Goal: Check status: Check status

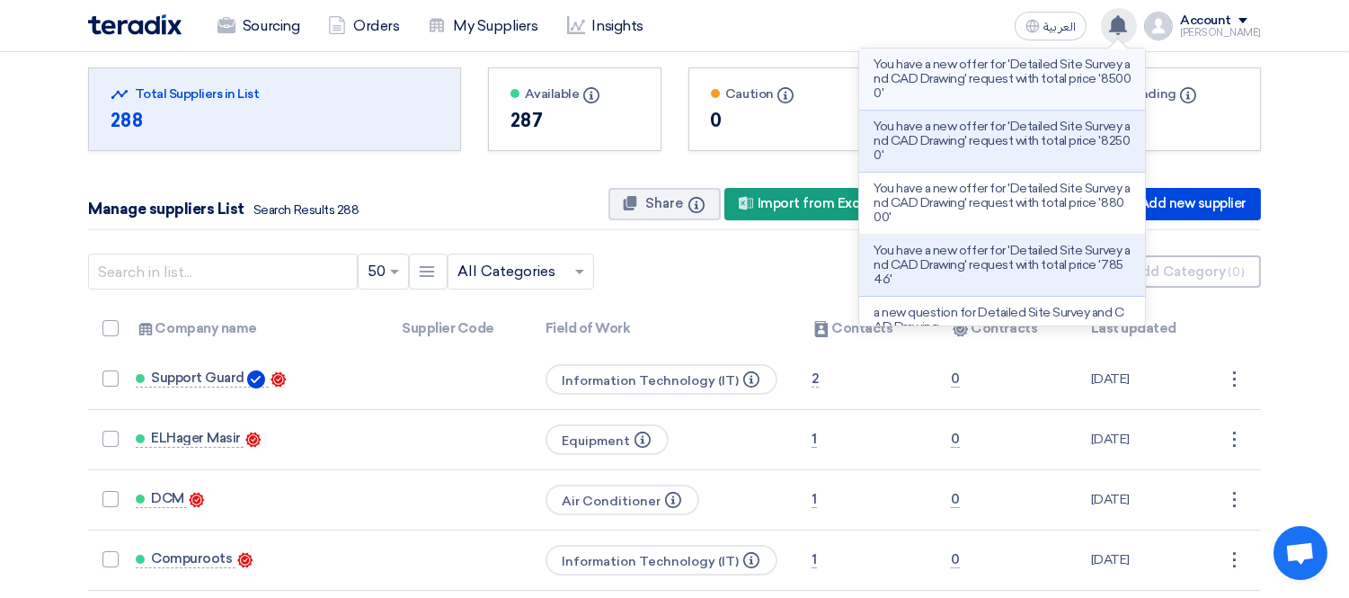
click at [977, 79] on p "You have a new offer for 'Detailed Site Survey and CAD Drawing' request with to…" at bounding box center [1002, 79] width 257 height 43
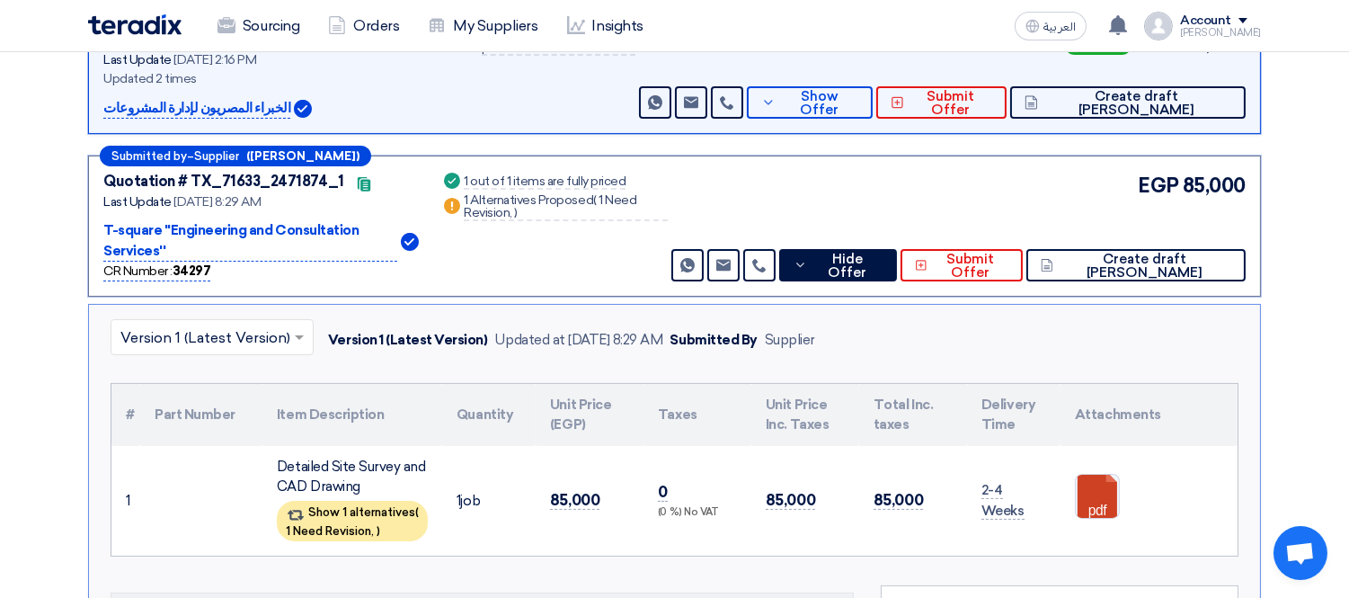
scroll to position [437, 0]
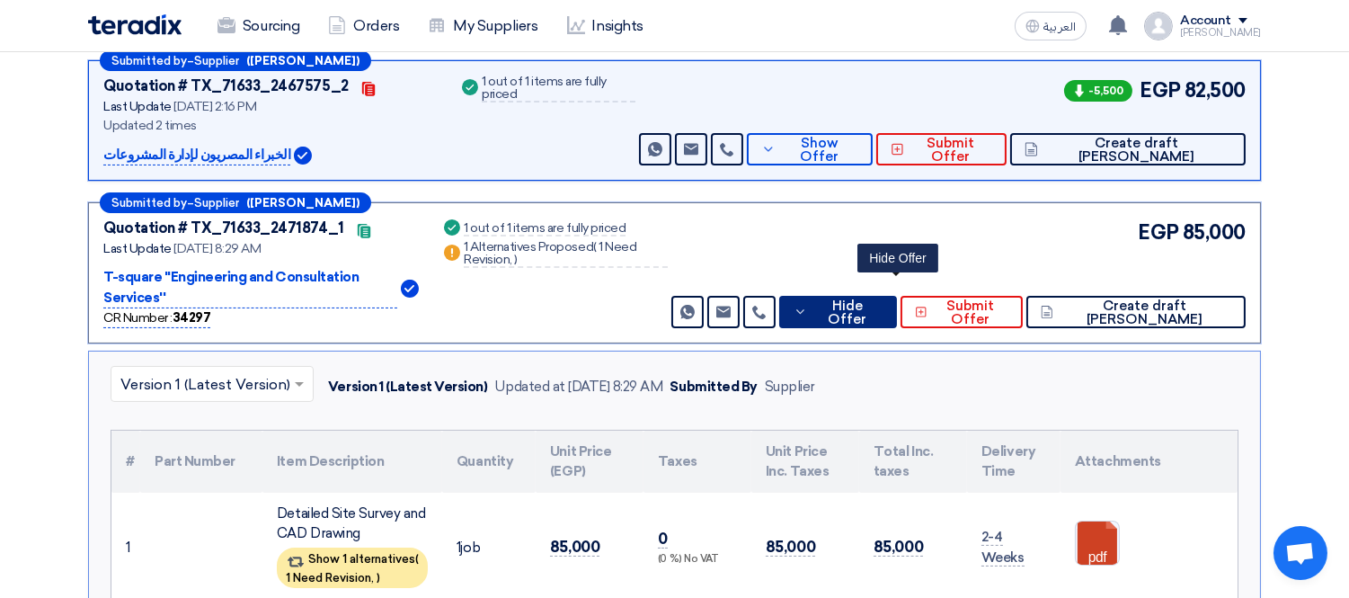
click at [898, 296] on button "Hide Offer" at bounding box center [838, 312] width 119 height 32
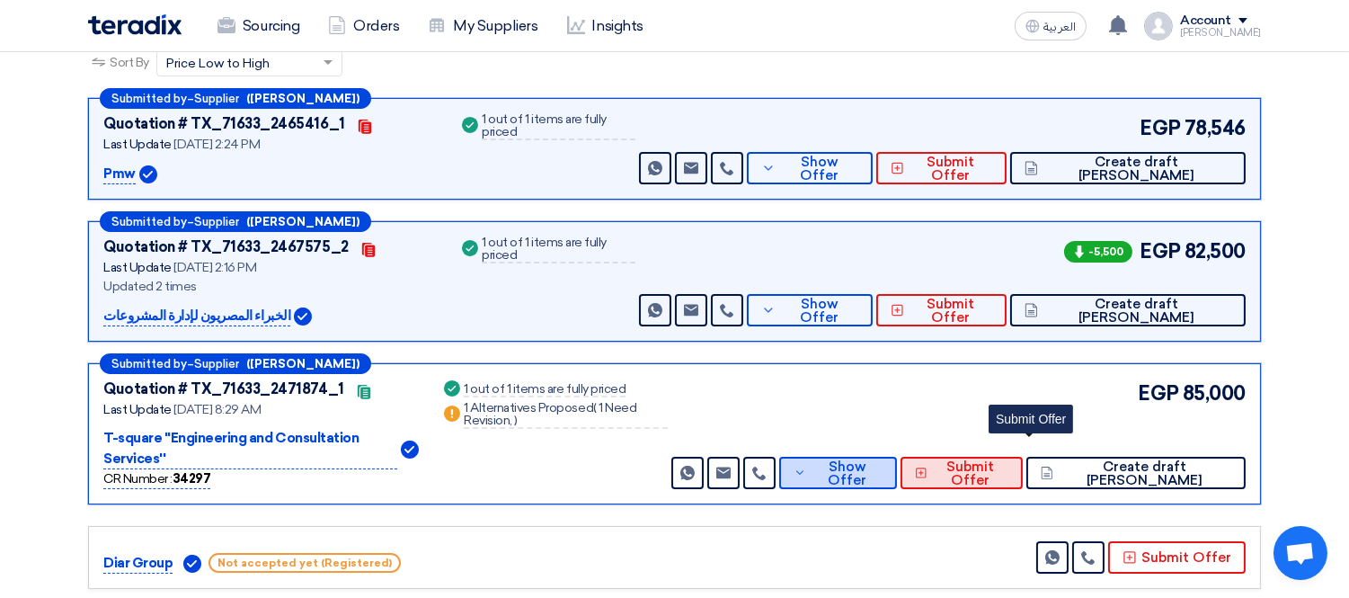
scroll to position [237, 0]
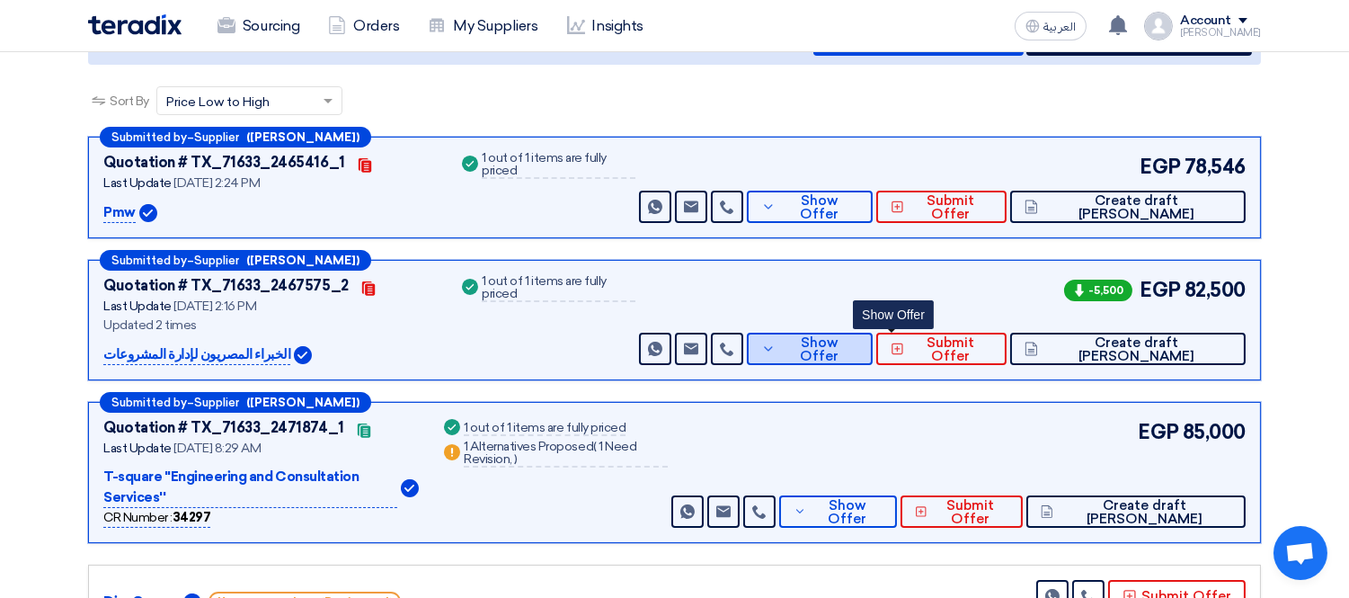
click at [859, 345] on span "Show Offer" at bounding box center [819, 349] width 78 height 27
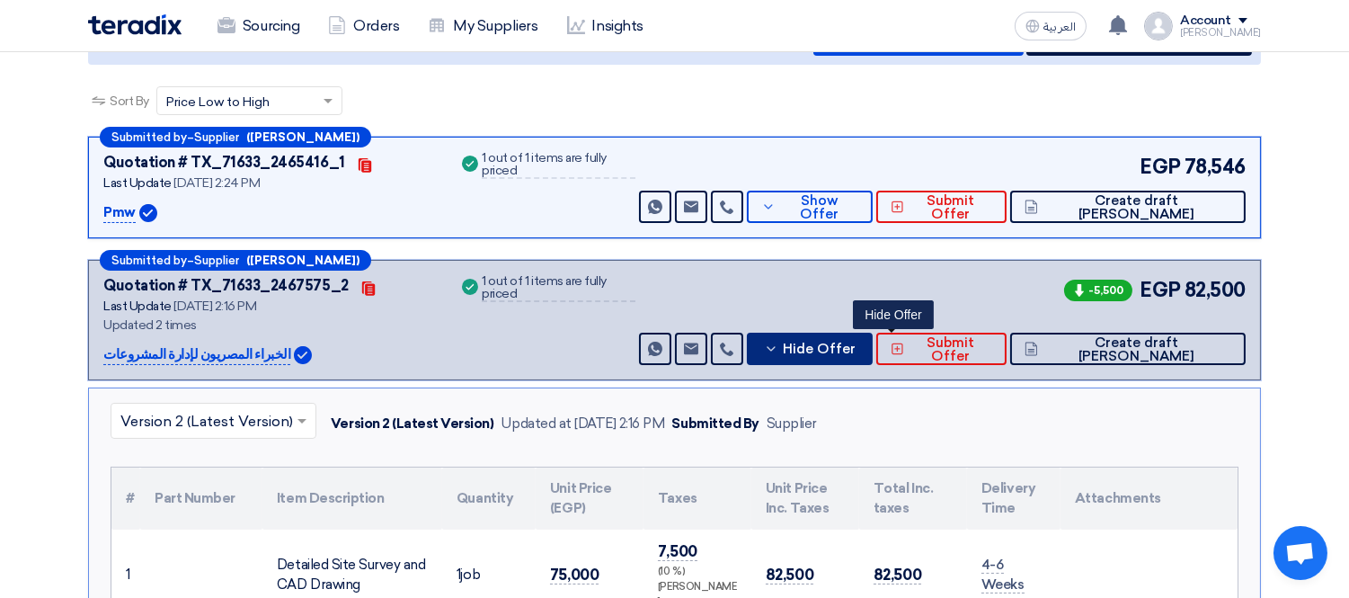
click at [856, 345] on span "Hide Offer" at bounding box center [819, 349] width 73 height 13
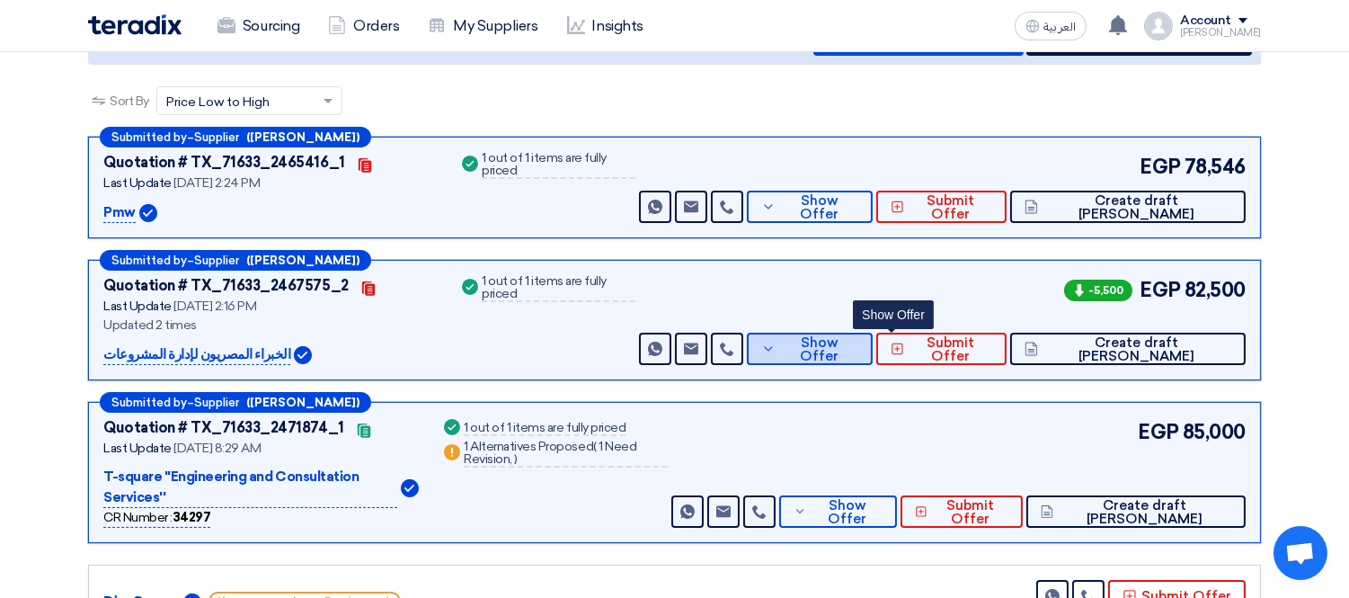
click at [859, 345] on span "Show Offer" at bounding box center [819, 349] width 78 height 27
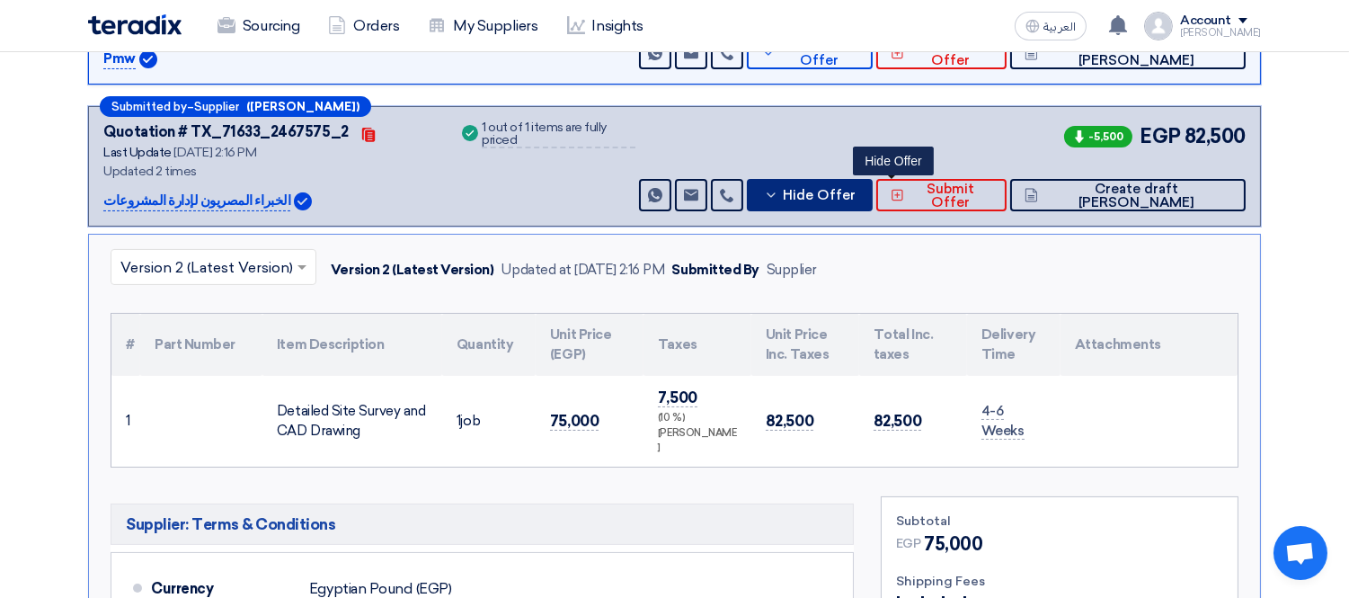
scroll to position [437, 0]
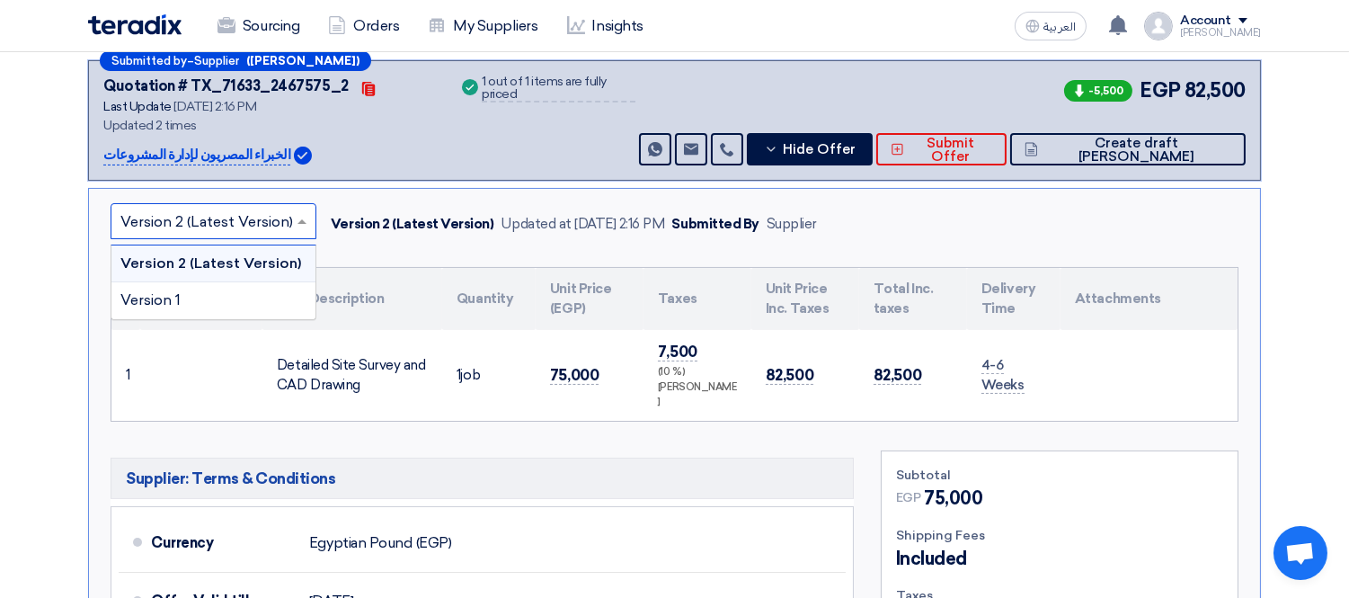
click at [284, 218] on input "text" at bounding box center [204, 224] width 168 height 30
click at [240, 293] on div "Version 1" at bounding box center [213, 300] width 204 height 36
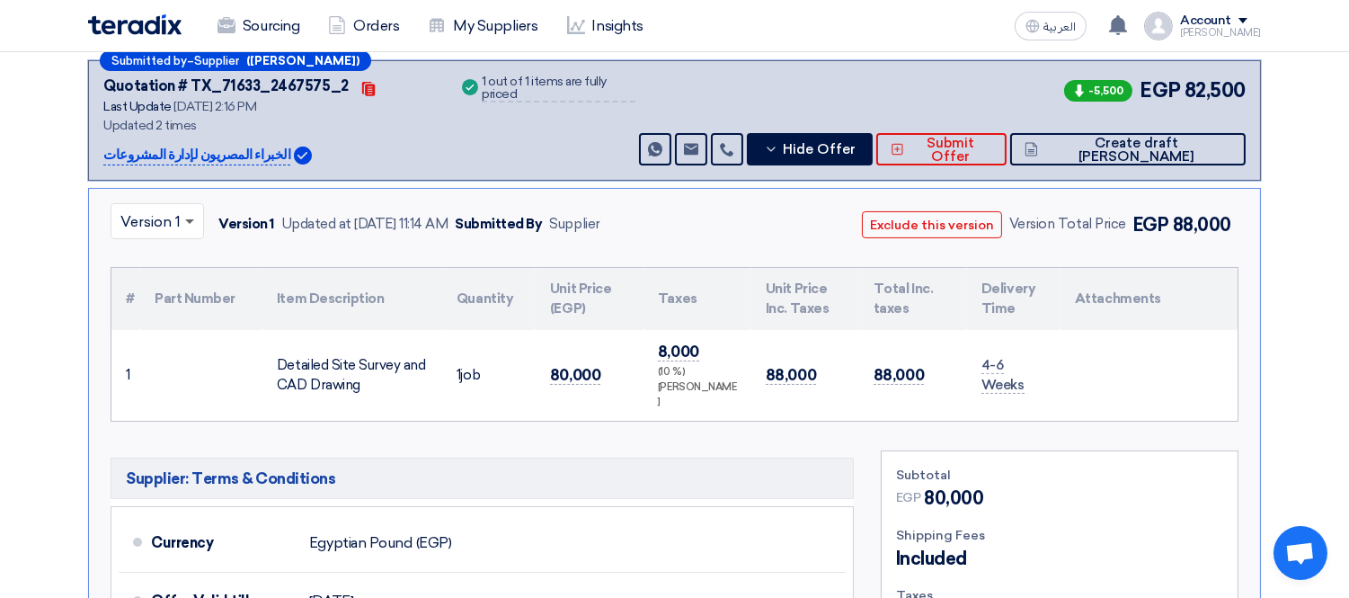
click at [187, 221] on span at bounding box center [192, 221] width 22 height 22
click at [182, 264] on span "Version 2 (Latest Version)" at bounding box center [206, 262] width 173 height 17
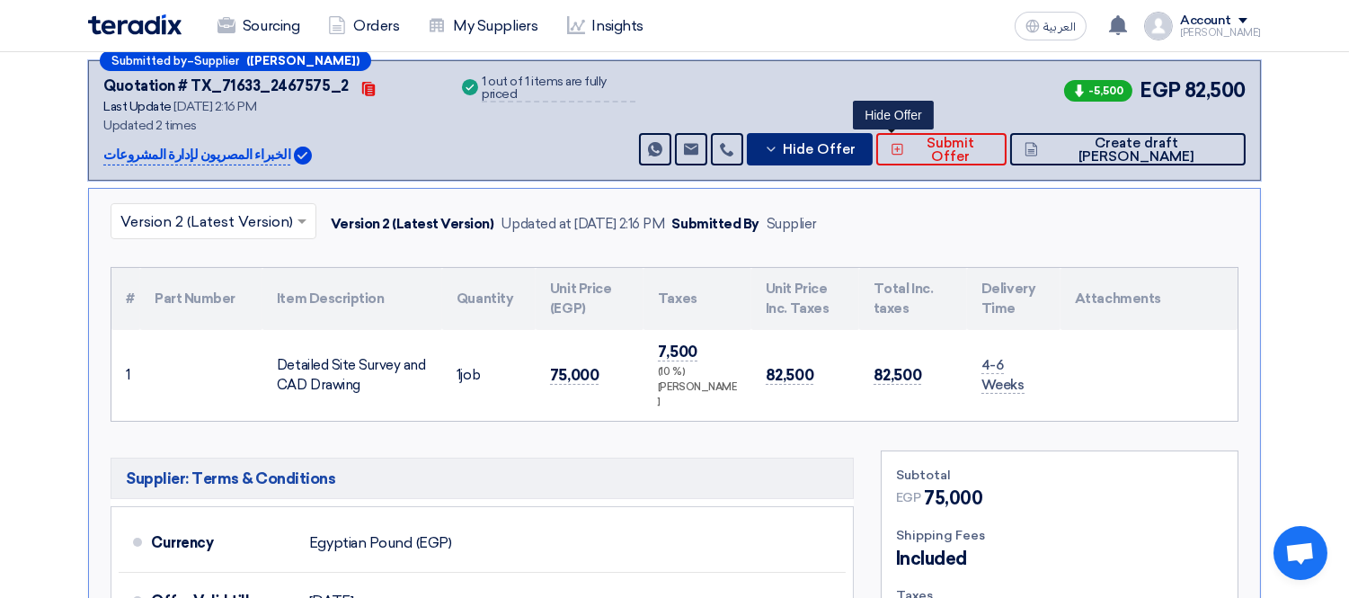
click at [778, 145] on icon at bounding box center [771, 149] width 14 height 14
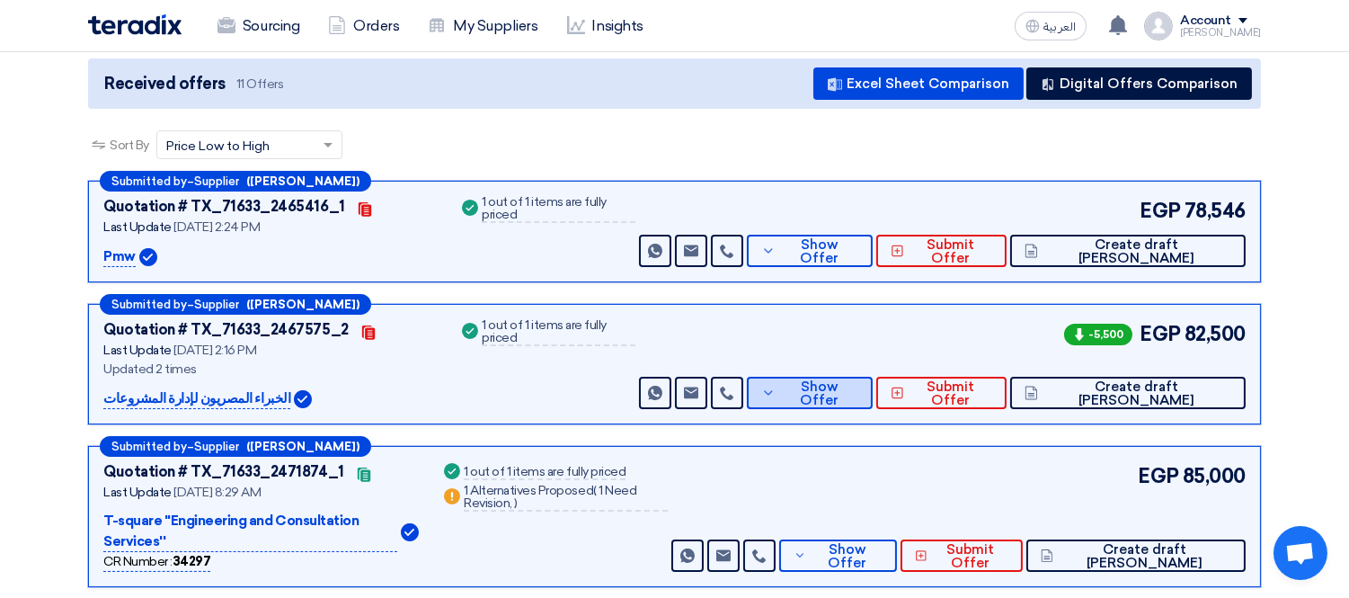
scroll to position [210, 0]
